Goal: Task Accomplishment & Management: Use online tool/utility

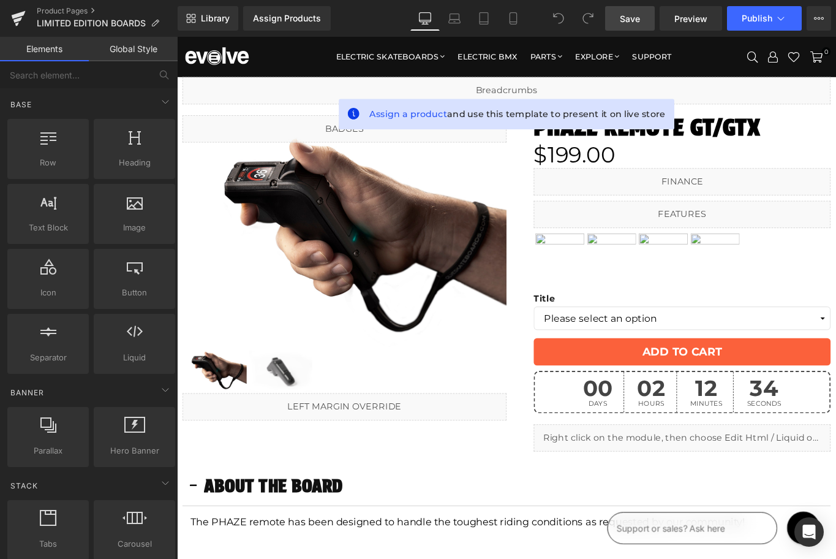
click at [630, 17] on span "Save" at bounding box center [630, 18] width 20 height 13
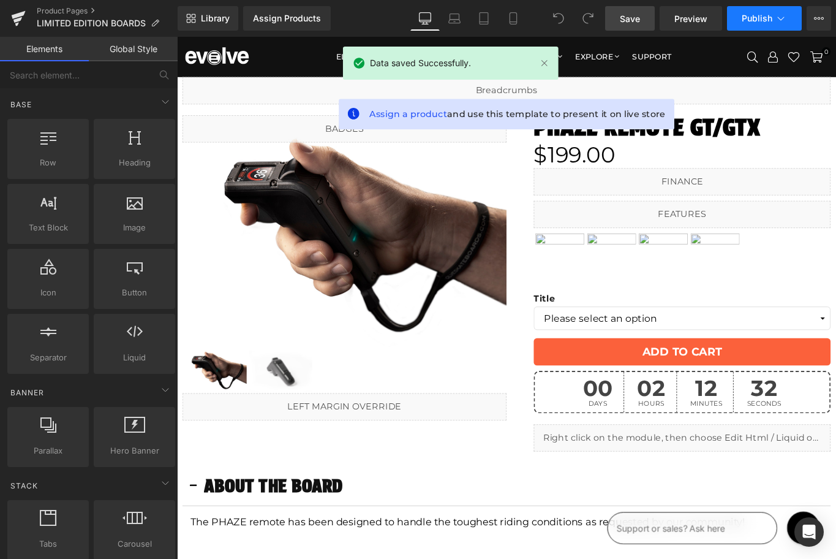
click at [745, 13] on span "Publish" at bounding box center [757, 18] width 31 height 10
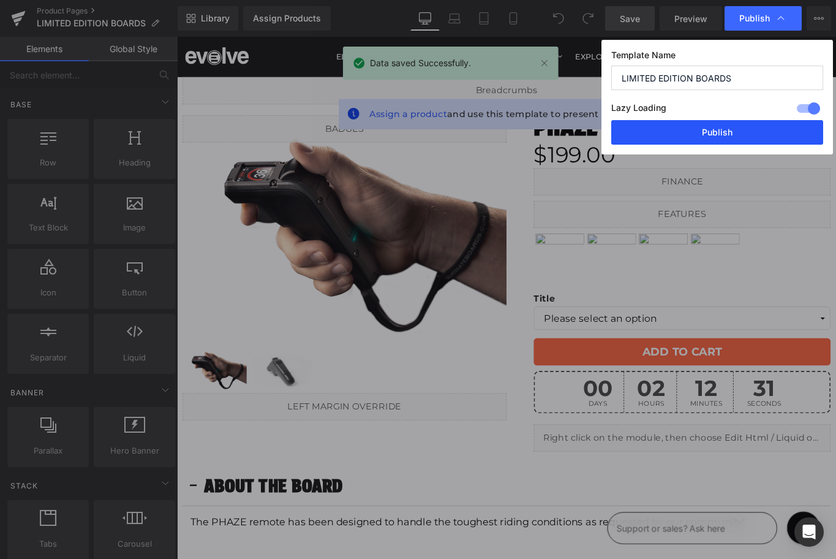
click at [716, 129] on button "Publish" at bounding box center [717, 132] width 212 height 25
